Goal: Navigation & Orientation: Find specific page/section

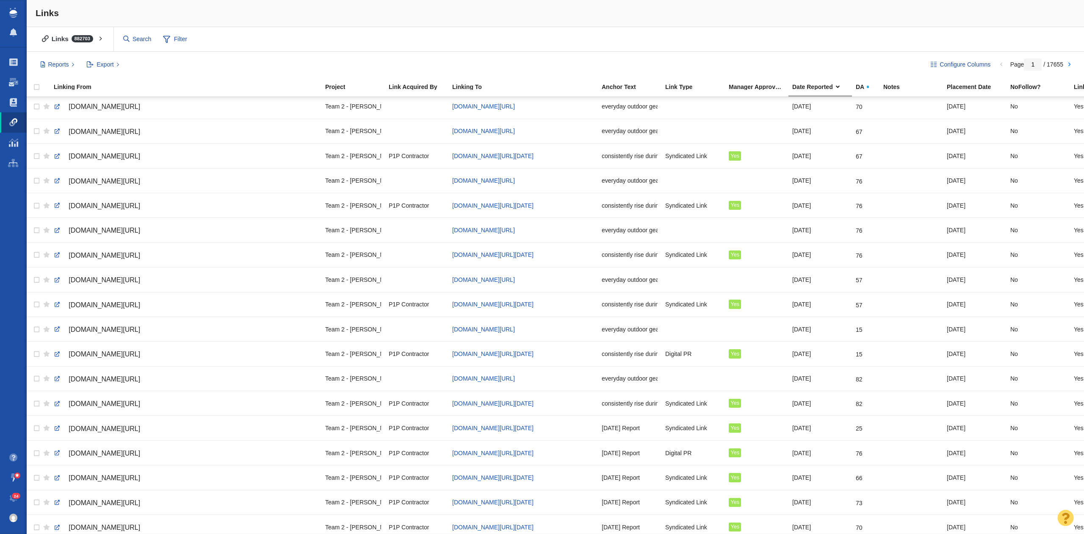
scroll to position [815, 0]
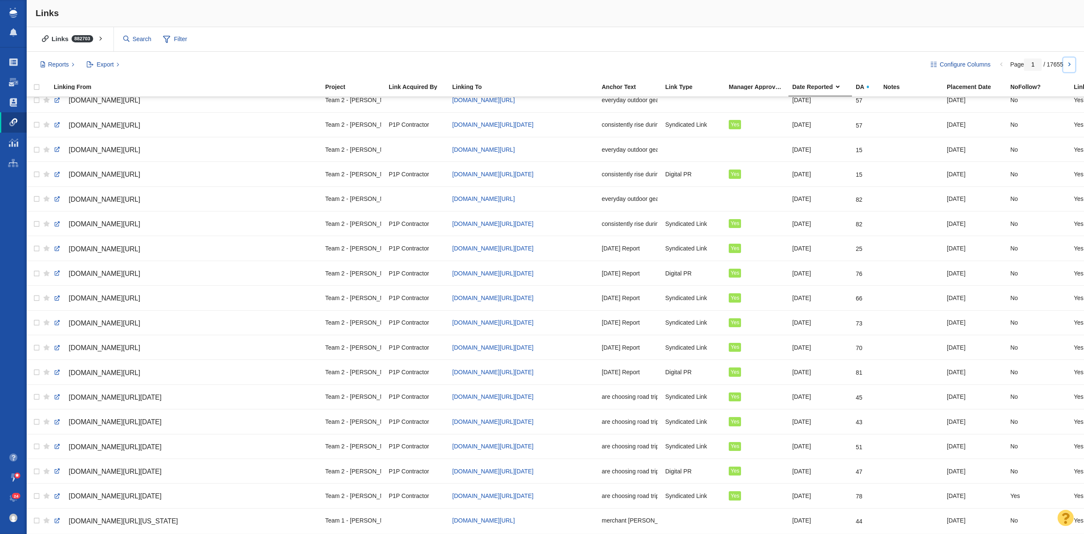
click at [1067, 64] on link at bounding box center [1070, 65] width 12 height 14
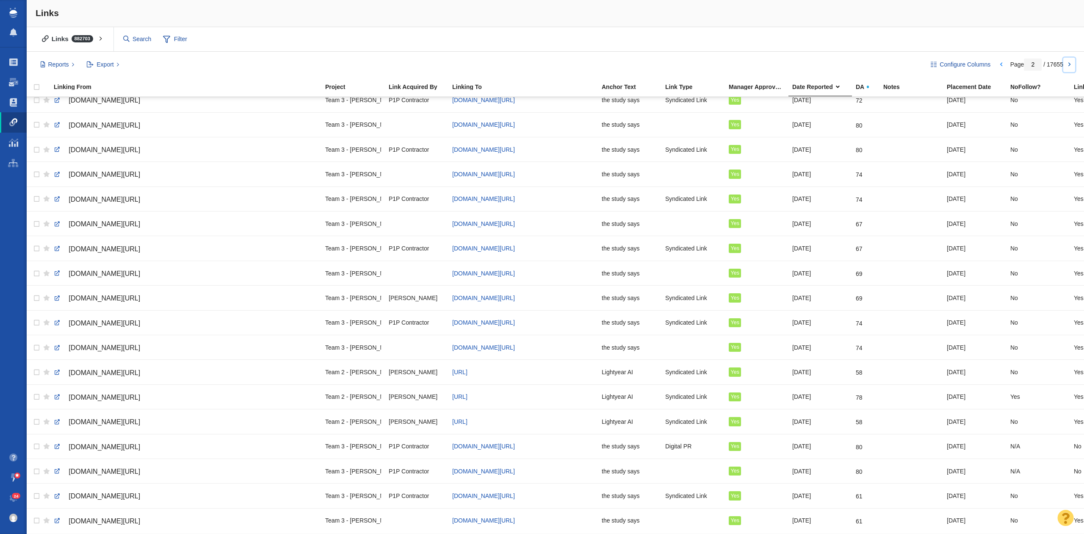
click at [1068, 63] on link at bounding box center [1070, 65] width 12 height 14
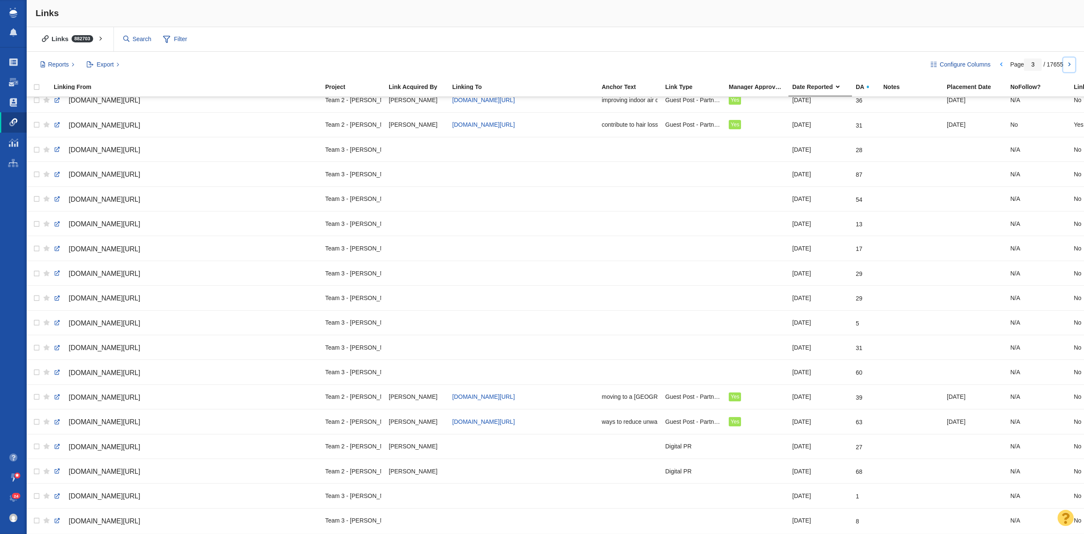
click at [1071, 60] on link at bounding box center [1070, 65] width 12 height 14
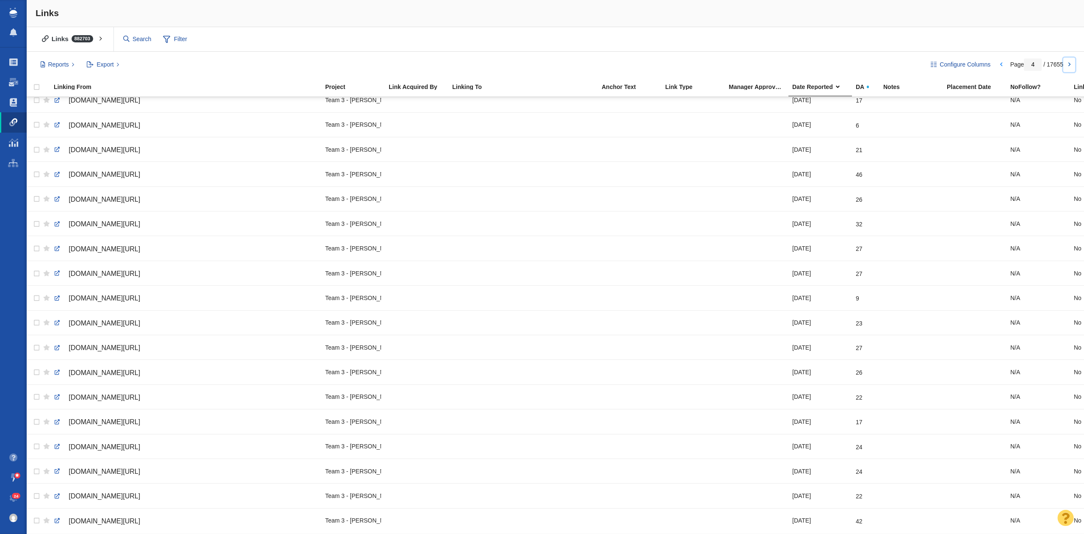
click at [1072, 66] on link at bounding box center [1070, 65] width 12 height 14
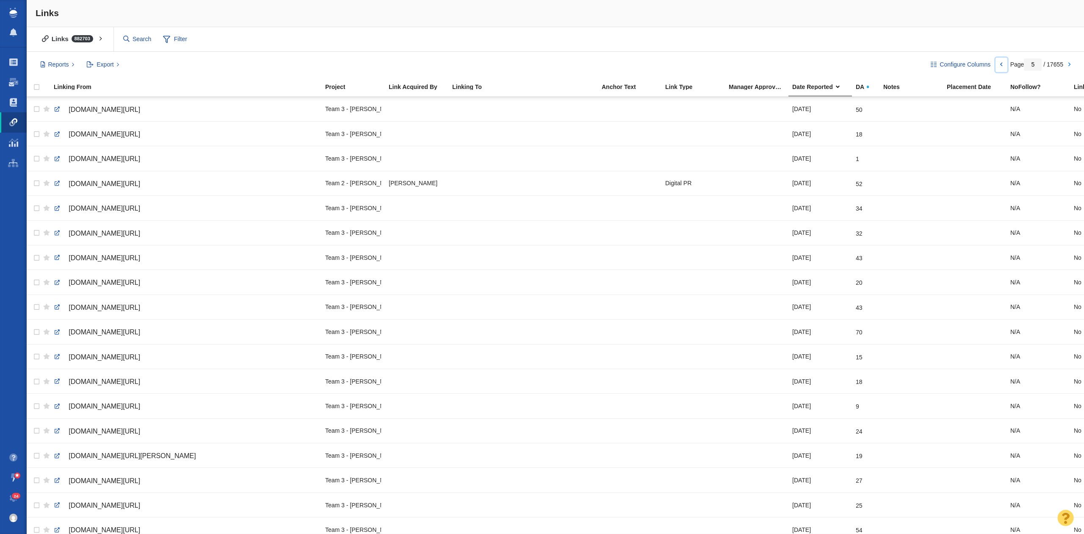
click at [998, 64] on link at bounding box center [1002, 65] width 12 height 14
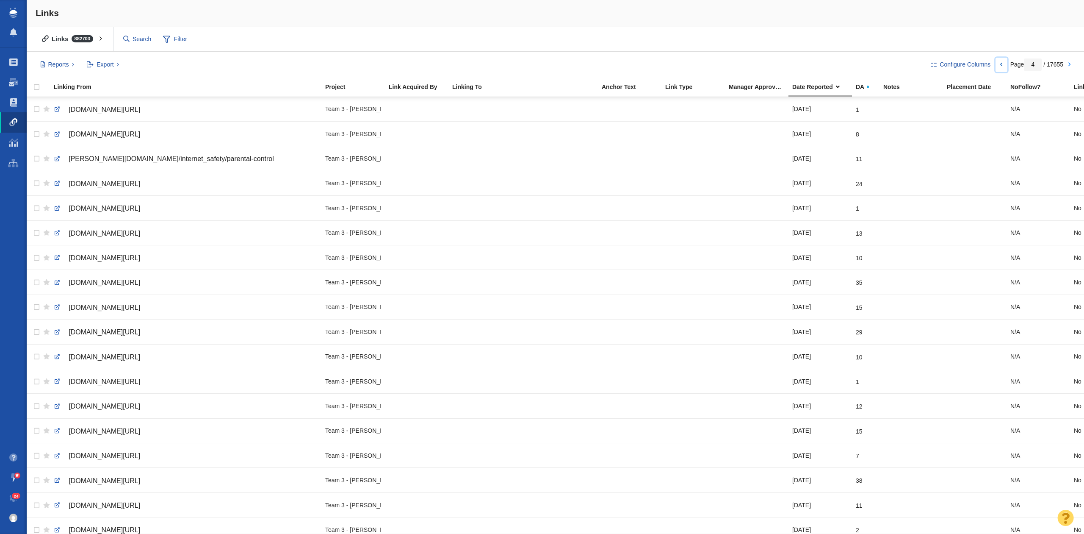
click at [998, 64] on body "Projects Dashboard Websites People Link Monitoring Reports Projects Home Help C…" at bounding box center [542, 267] width 1084 height 534
click at [998, 64] on div at bounding box center [542, 267] width 1084 height 534
click at [998, 64] on body "Projects Dashboard Websites People Link Monitoring Reports Projects Home Help C…" at bounding box center [542, 267] width 1084 height 534
click at [998, 64] on link at bounding box center [1002, 65] width 12 height 14
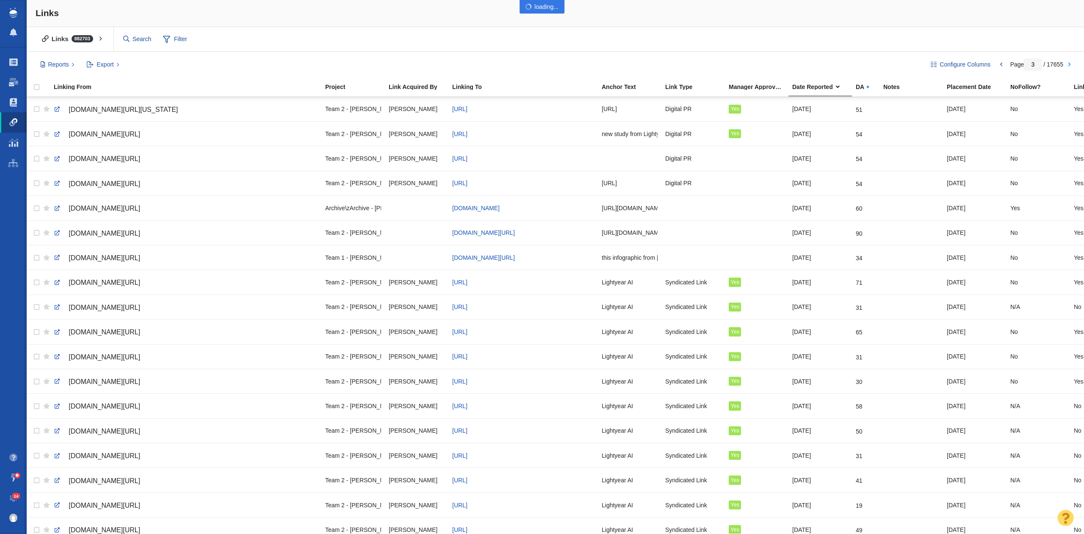
click at [1002, 65] on div at bounding box center [542, 267] width 1084 height 534
click at [1002, 65] on body "Projects Dashboard Websites People Link Monitoring Reports Projects Home Help C…" at bounding box center [542, 267] width 1084 height 534
click at [1002, 65] on link at bounding box center [1002, 65] width 12 height 14
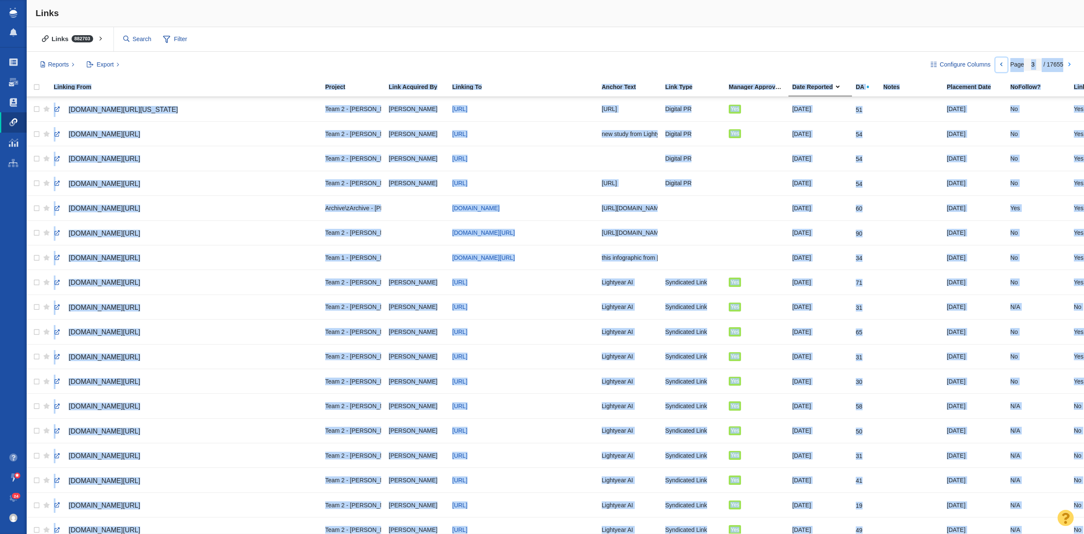
click at [1002, 65] on link at bounding box center [1002, 65] width 12 height 14
click at [1000, 63] on body "Projects Dashboard Websites People Link Monitoring Reports Projects Home Help C…" at bounding box center [542, 267] width 1084 height 534
click at [1000, 63] on div at bounding box center [542, 267] width 1084 height 534
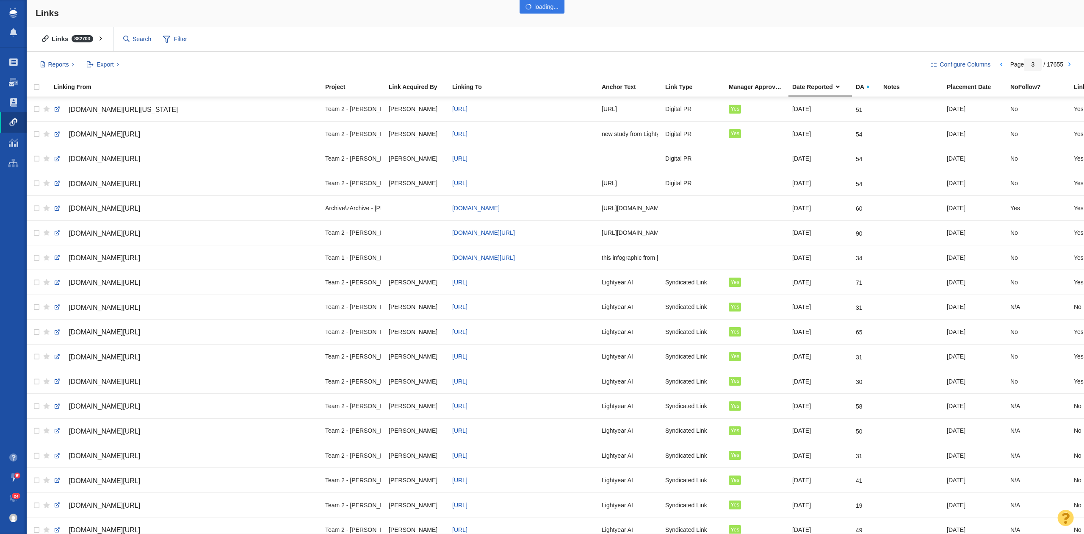
type input "2"
